Goal: Find specific page/section: Find specific page/section

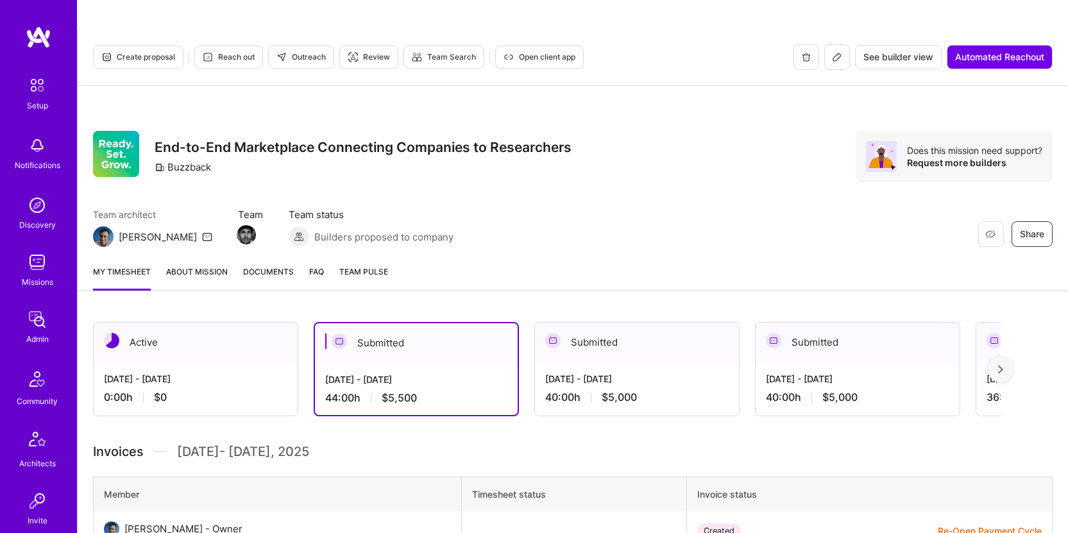
scroll to position [563, 0]
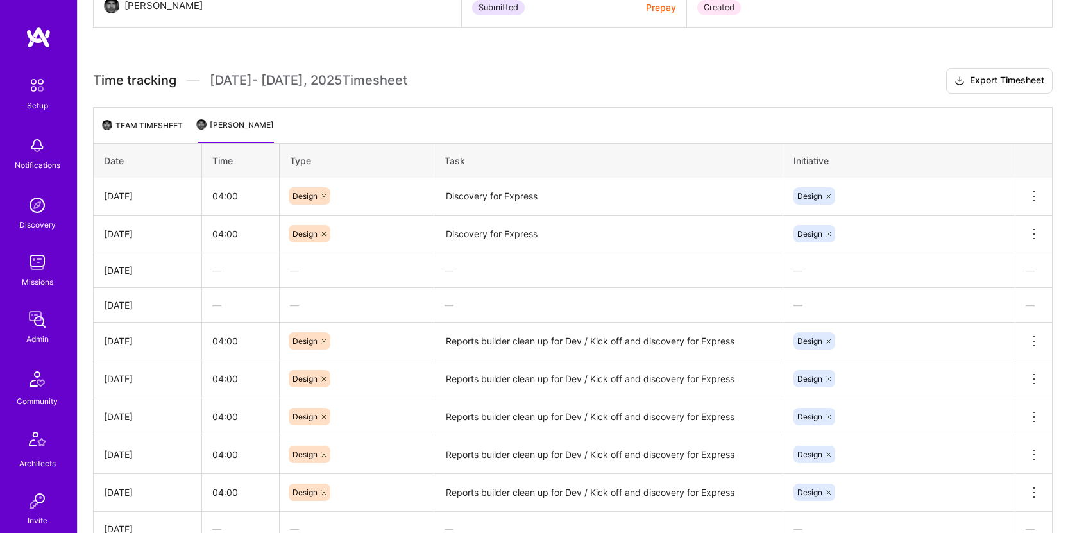
click at [37, 321] on img at bounding box center [37, 320] width 26 height 26
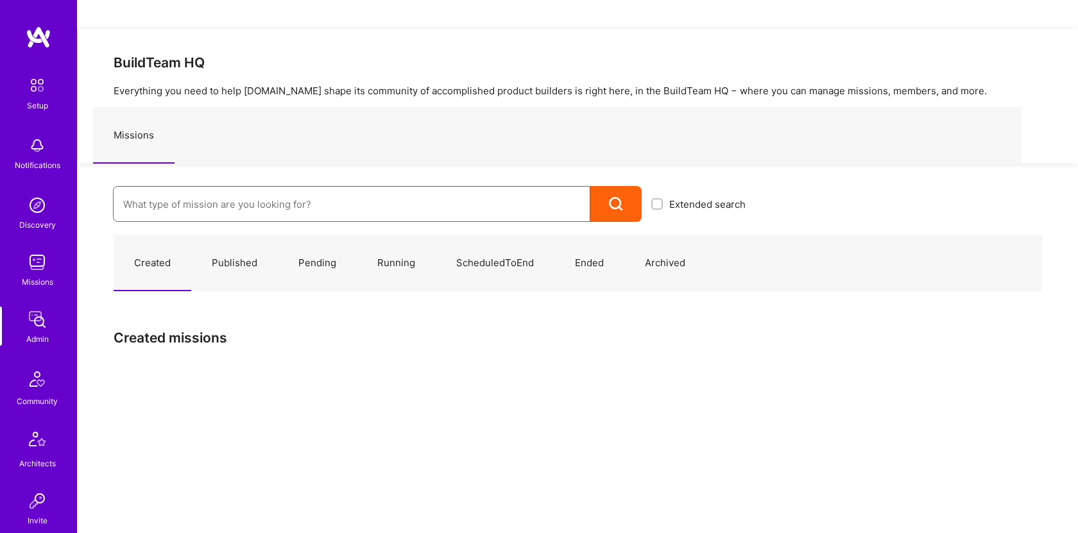
click at [229, 188] on input at bounding box center [351, 204] width 457 height 33
type input "[PERSON_NAME]"
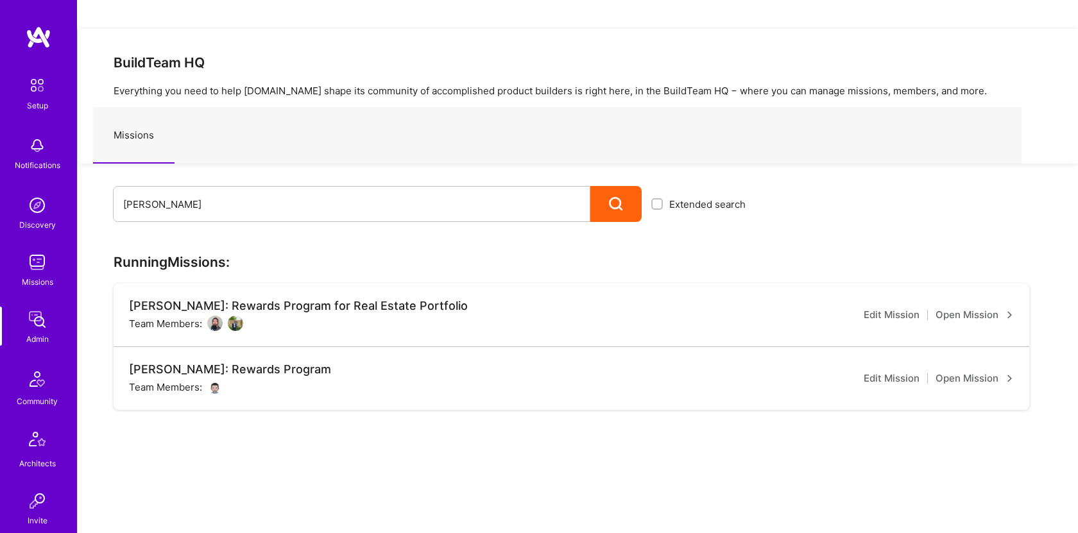
click at [992, 371] on link "Open Mission" at bounding box center [975, 378] width 78 height 15
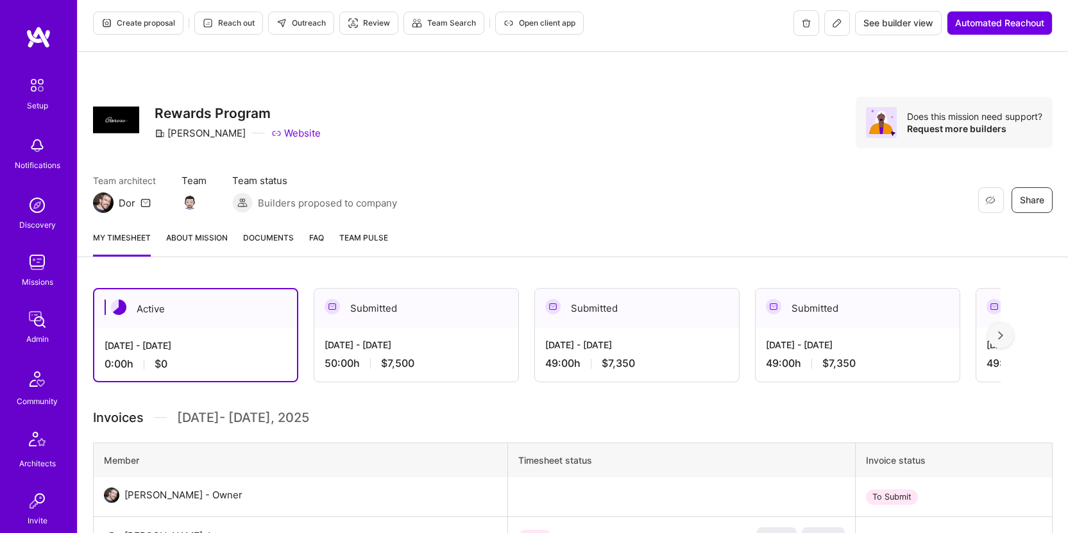
scroll to position [108, 0]
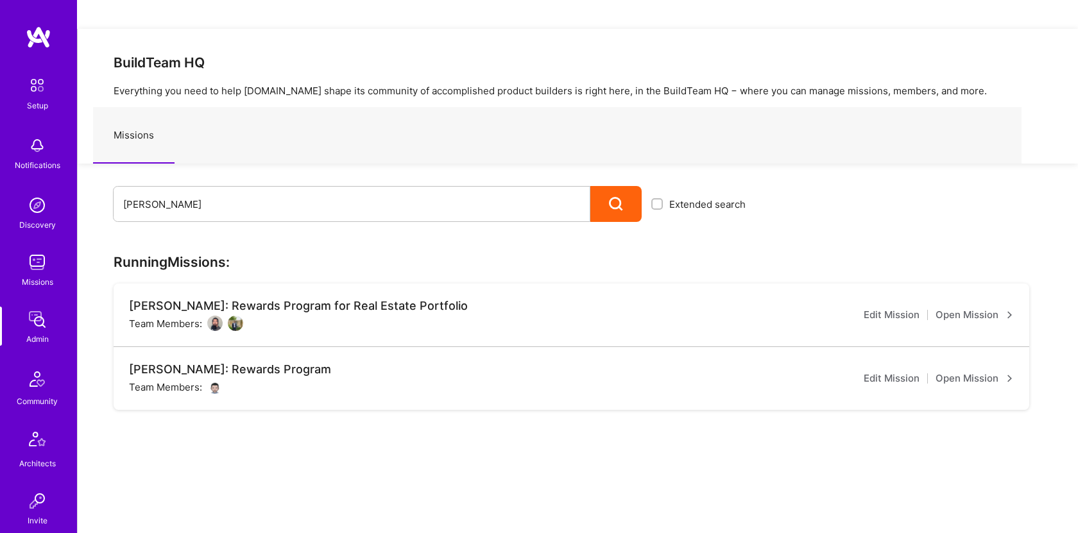
click at [965, 307] on link "Open Mission" at bounding box center [975, 314] width 78 height 15
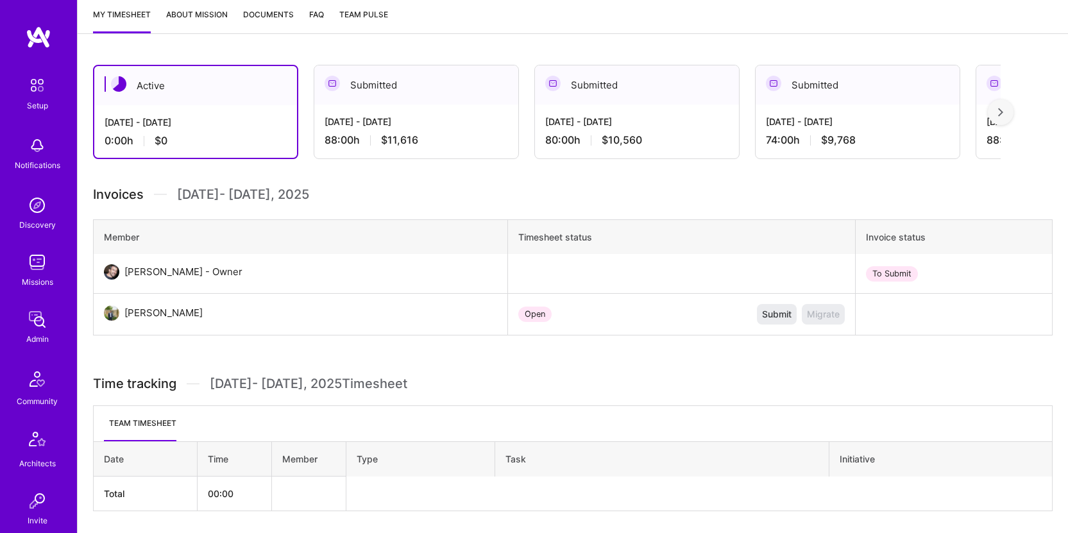
scroll to position [3, 0]
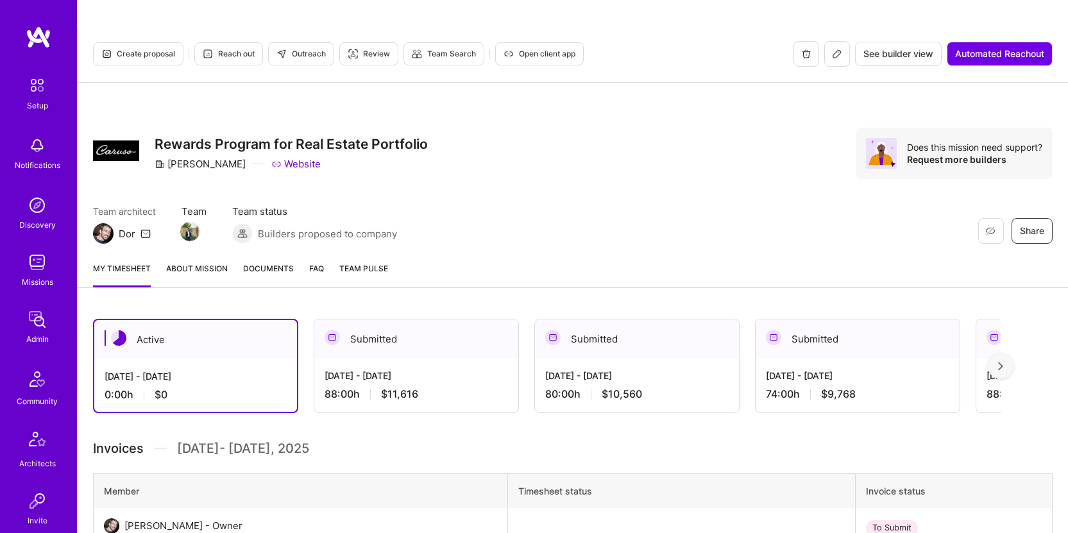
click at [205, 262] on link "About Mission" at bounding box center [197, 275] width 62 height 26
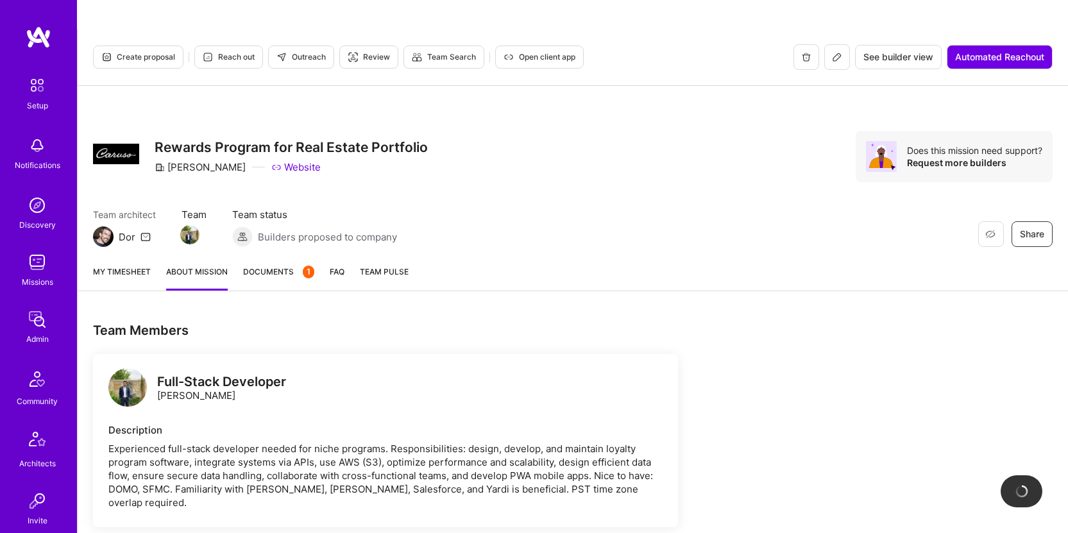
click at [266, 265] on span "Documents 1" at bounding box center [278, 271] width 71 height 13
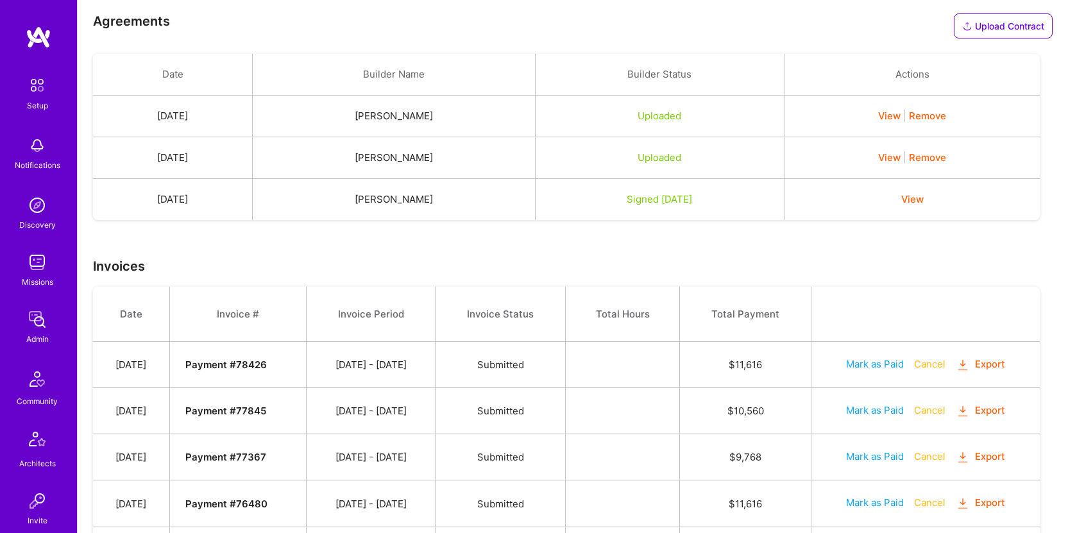
scroll to position [295, 0]
